Goal: Task Accomplishment & Management: Manage account settings

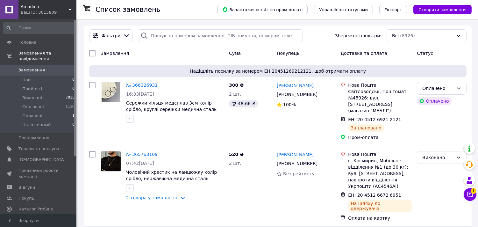
click at [470, 191] on icon at bounding box center [470, 194] width 6 height 6
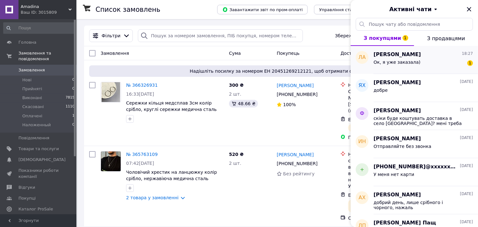
click at [416, 58] on div "Ок, я уже заказала) 1" at bounding box center [423, 63] width 99 height 10
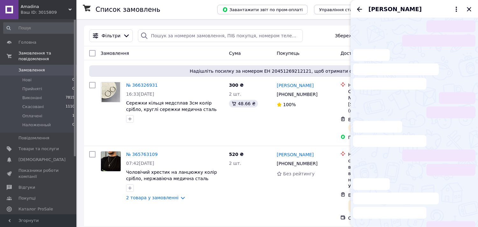
scroll to position [27, 0]
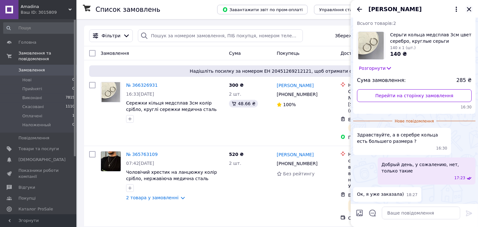
click at [469, 9] on icon "Закрити" at bounding box center [469, 9] width 4 height 4
